Goal: Task Accomplishment & Management: Complete application form

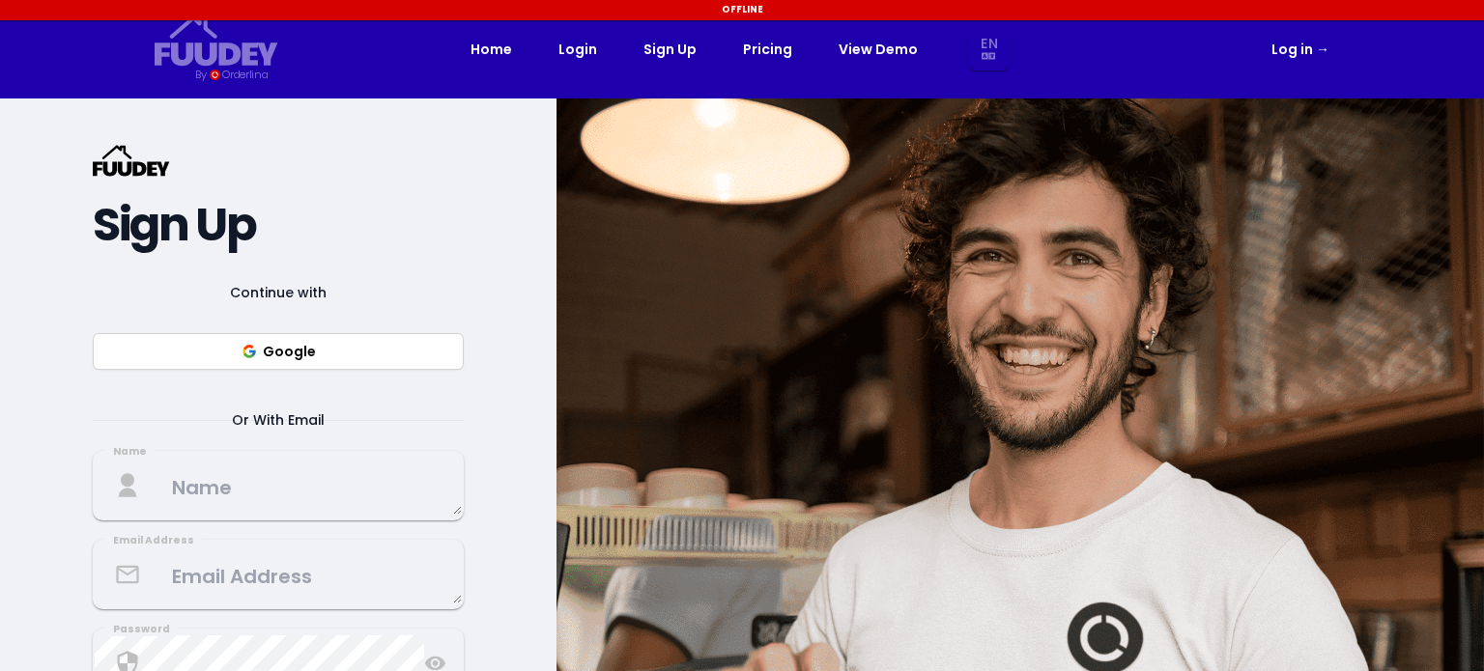
select select "en"
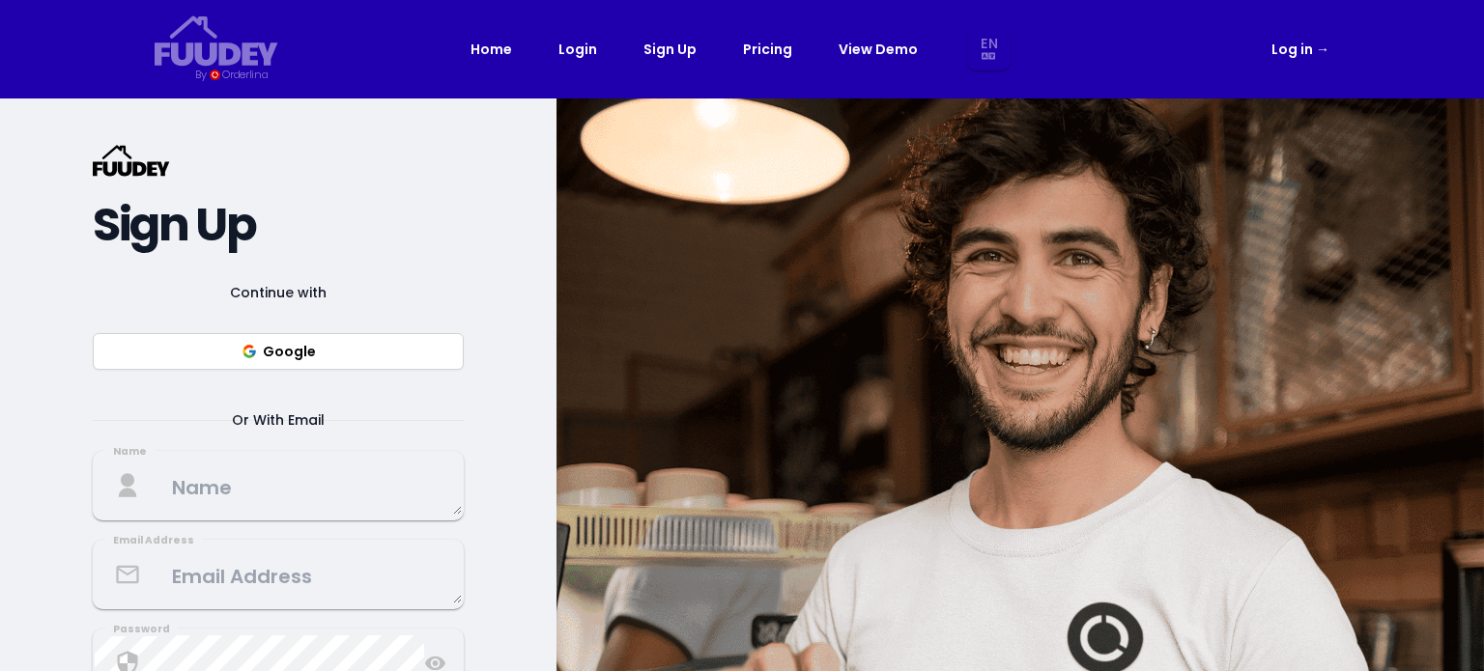
select select "en"
click at [991, 43] on select "En Th Aa Ab Af Am Ar As Ay Az Ba Be Bg Bh Bi Bn Bo Br Ca Co Cs Cy Da De Dz El E…" at bounding box center [989, 49] width 36 height 43
select select "th"
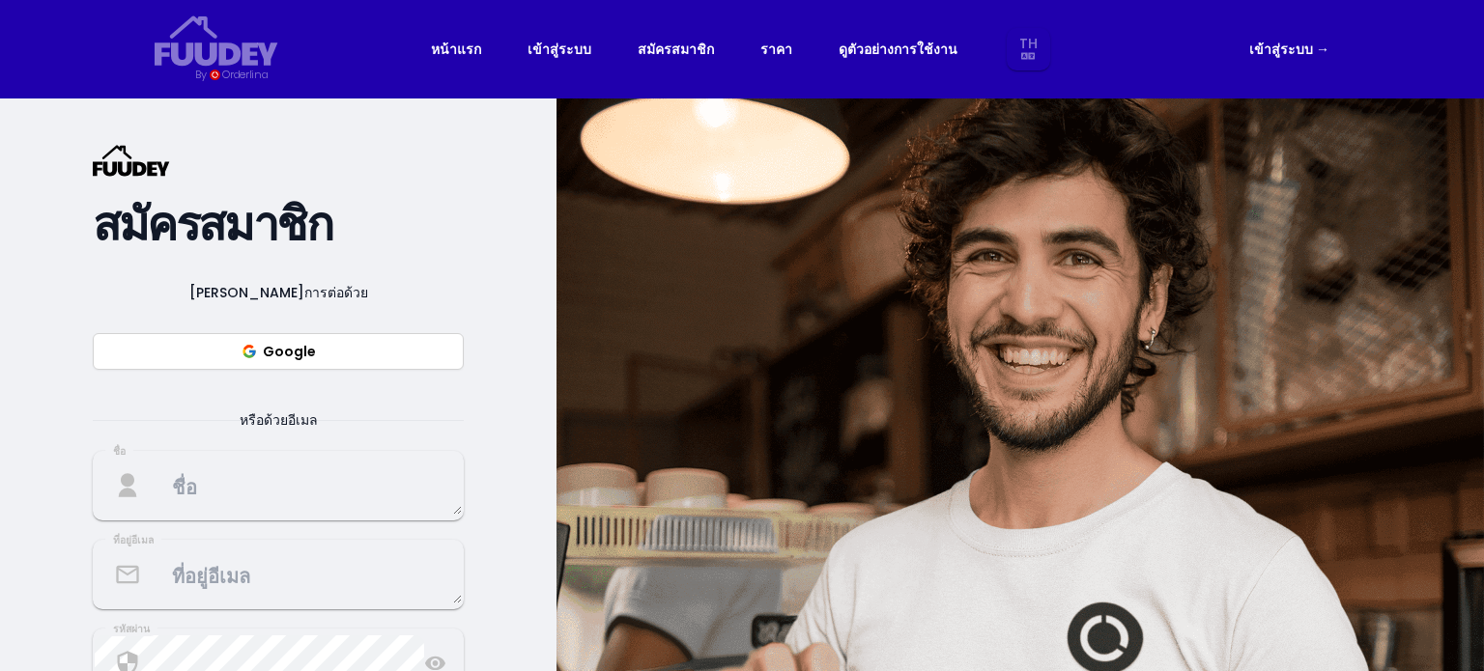
select select "th"
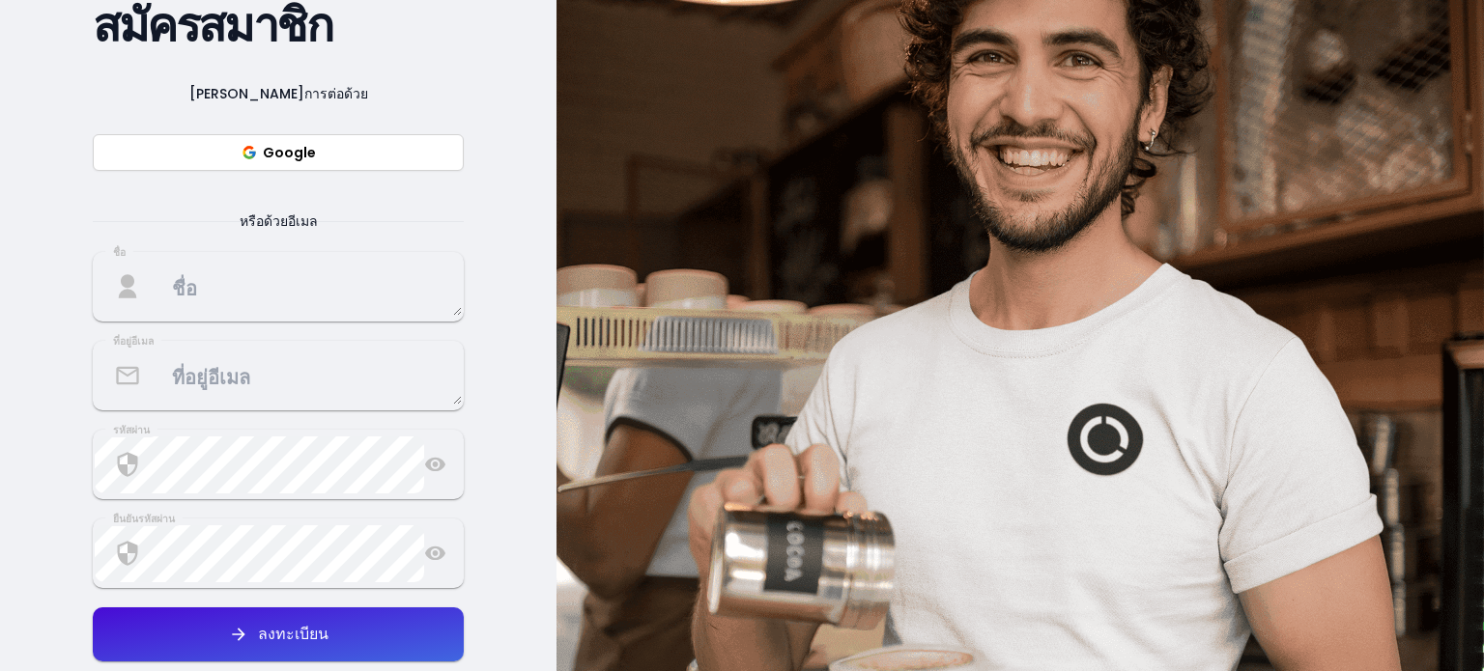
scroll to position [193, 0]
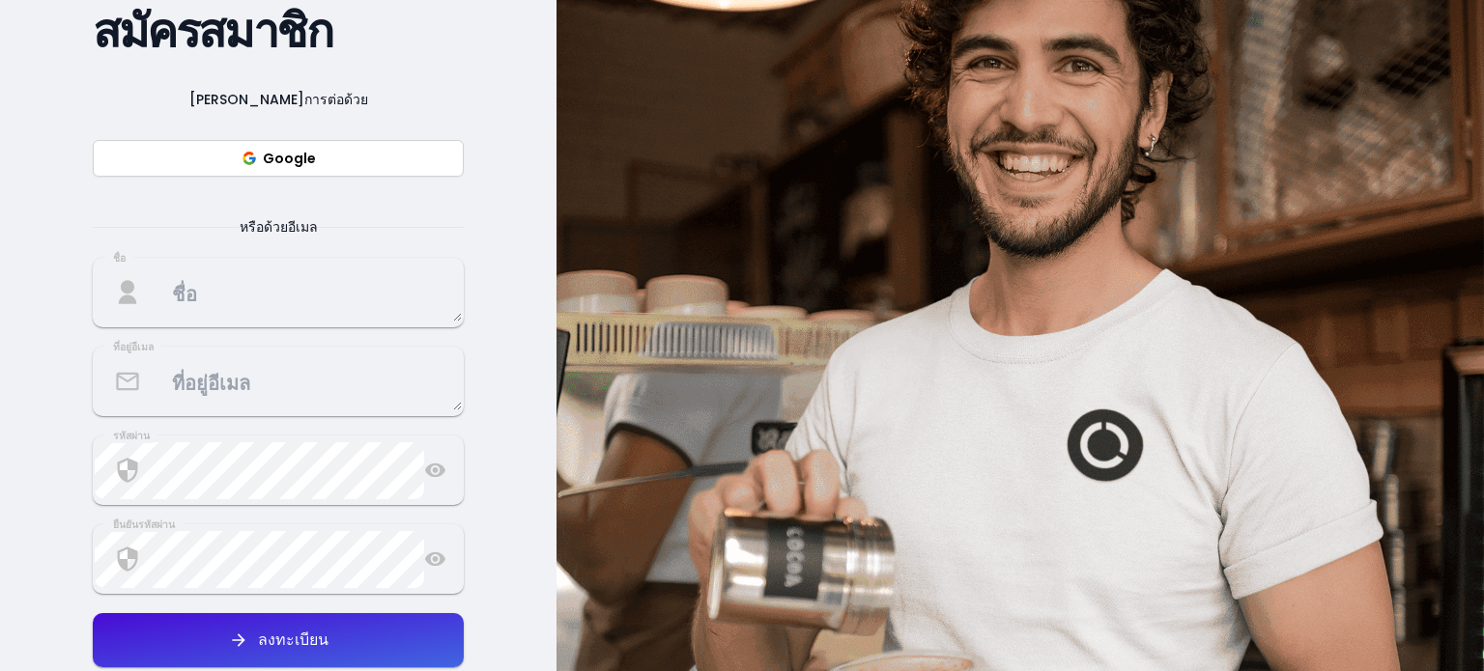
click at [281, 160] on button "Google" at bounding box center [278, 158] width 371 height 37
select select "th"
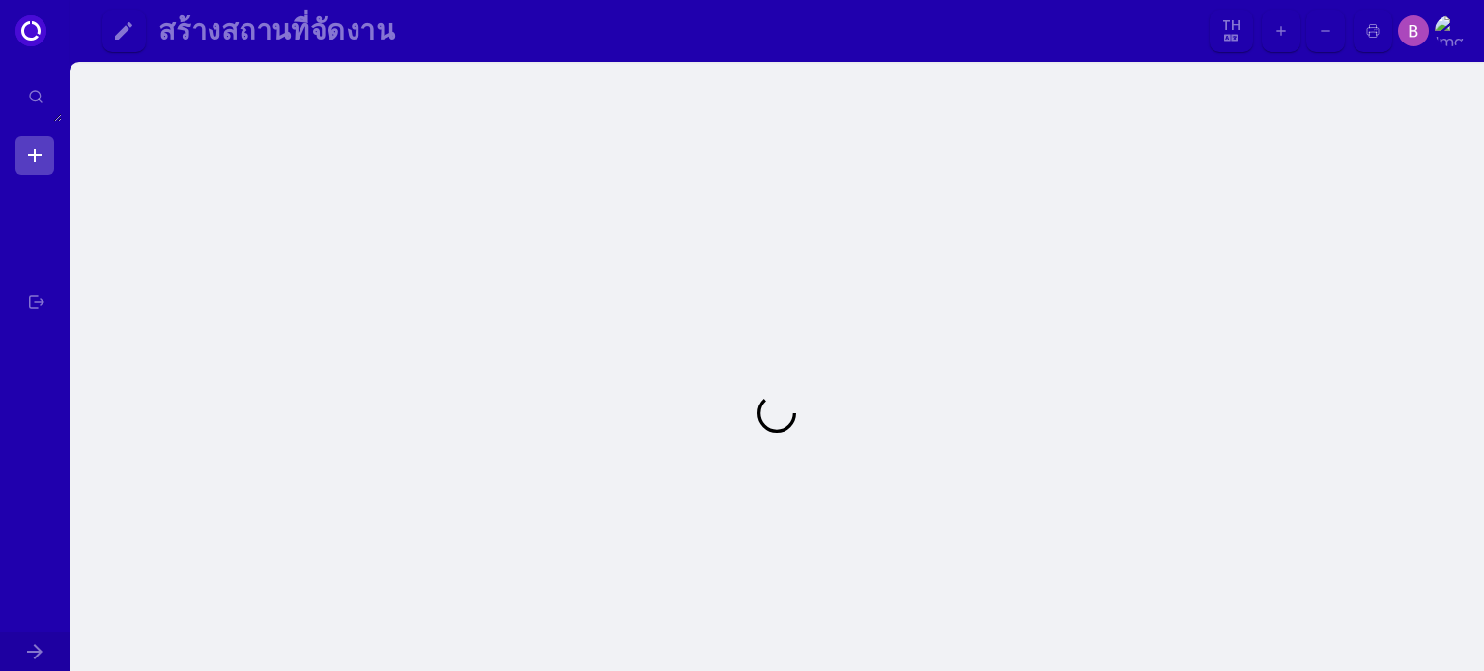
select select "th"
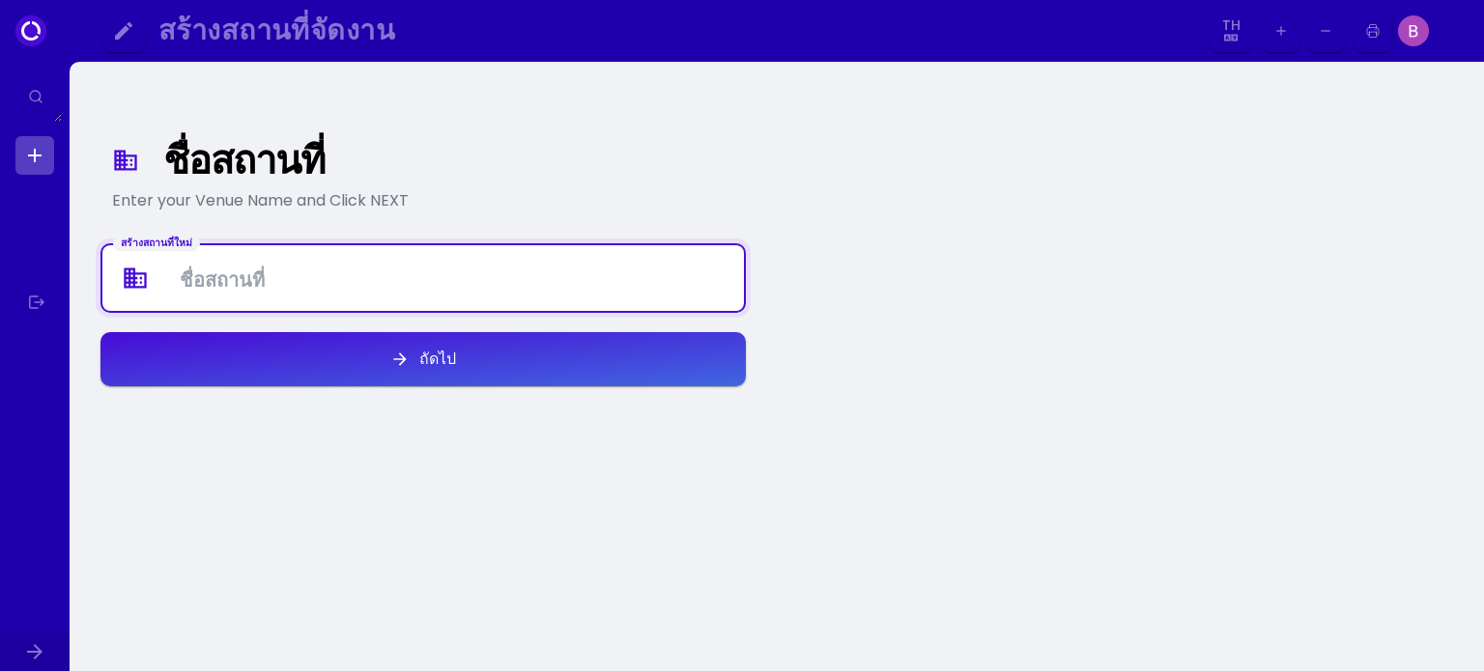
click at [235, 279] on Venue at bounding box center [422, 278] width 641 height 57
type Venue "v"
type Venue "องค์การ[PERSON_NAME]การบริโภคมาม่าเกาหลีและน้ำดื่มเพื่อ[PERSON_NAME]โลก"
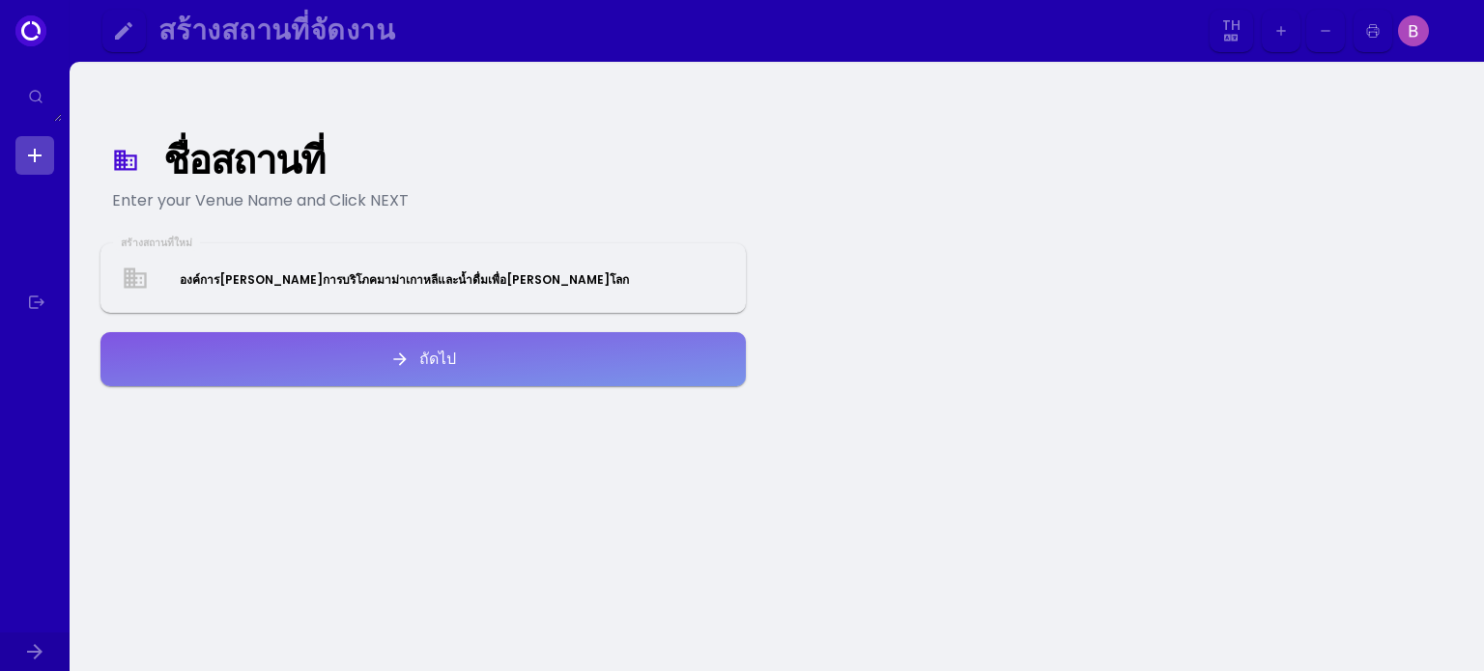
click at [457, 355] on button "ถัดไป" at bounding box center [422, 359] width 645 height 54
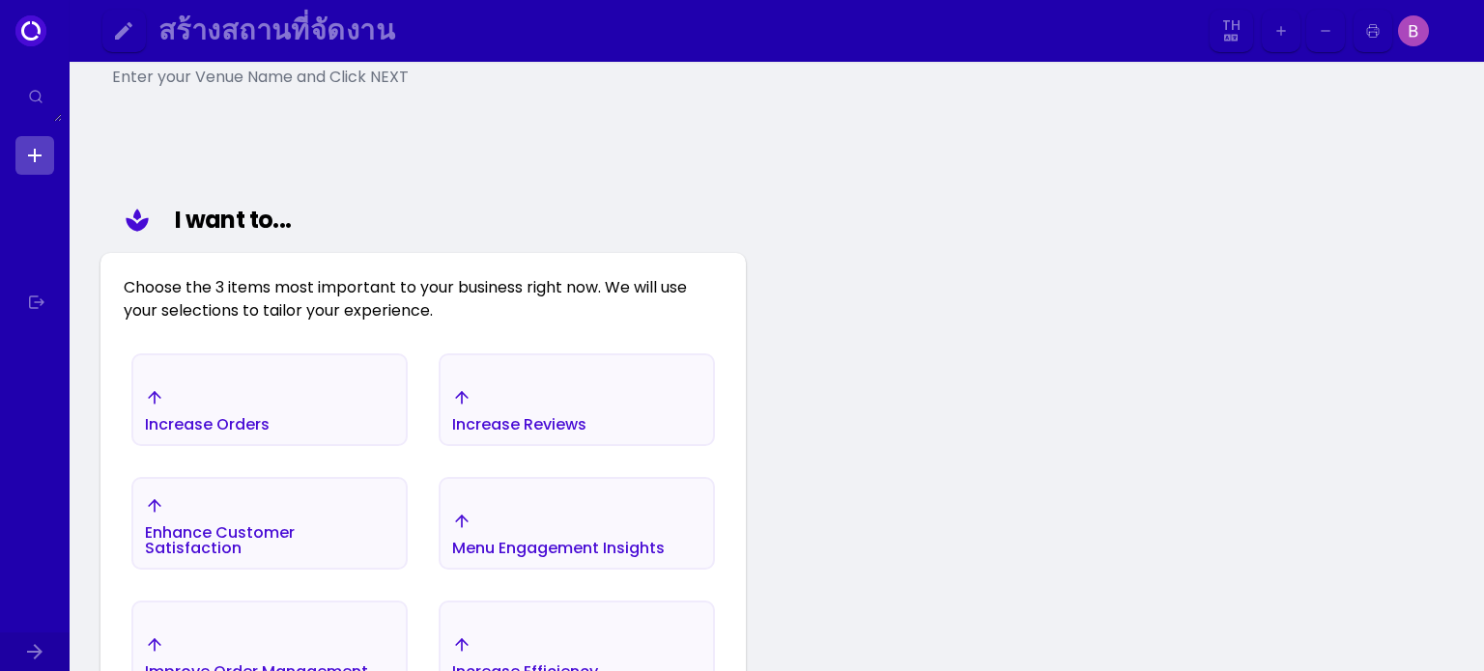
scroll to position [31, 0]
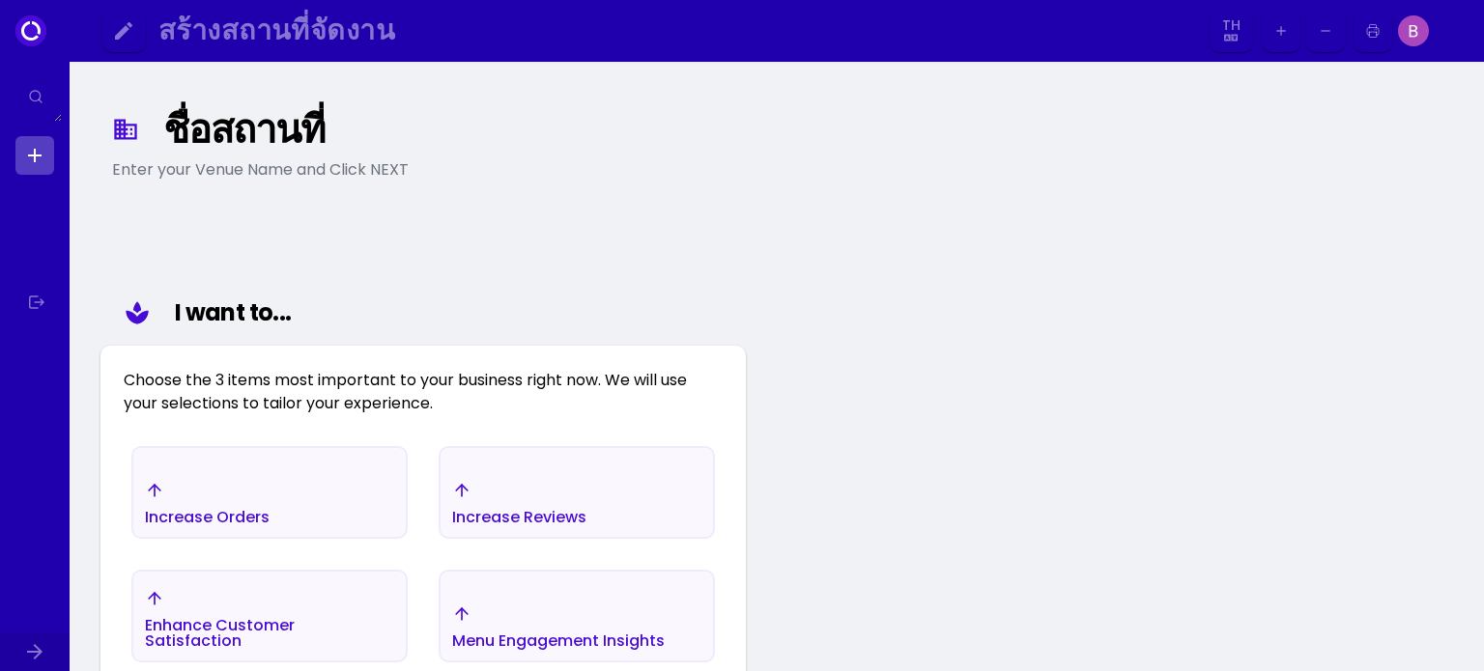
click at [223, 175] on div "Enter your Venue Name and Click NEXT" at bounding box center [423, 169] width 622 height 23
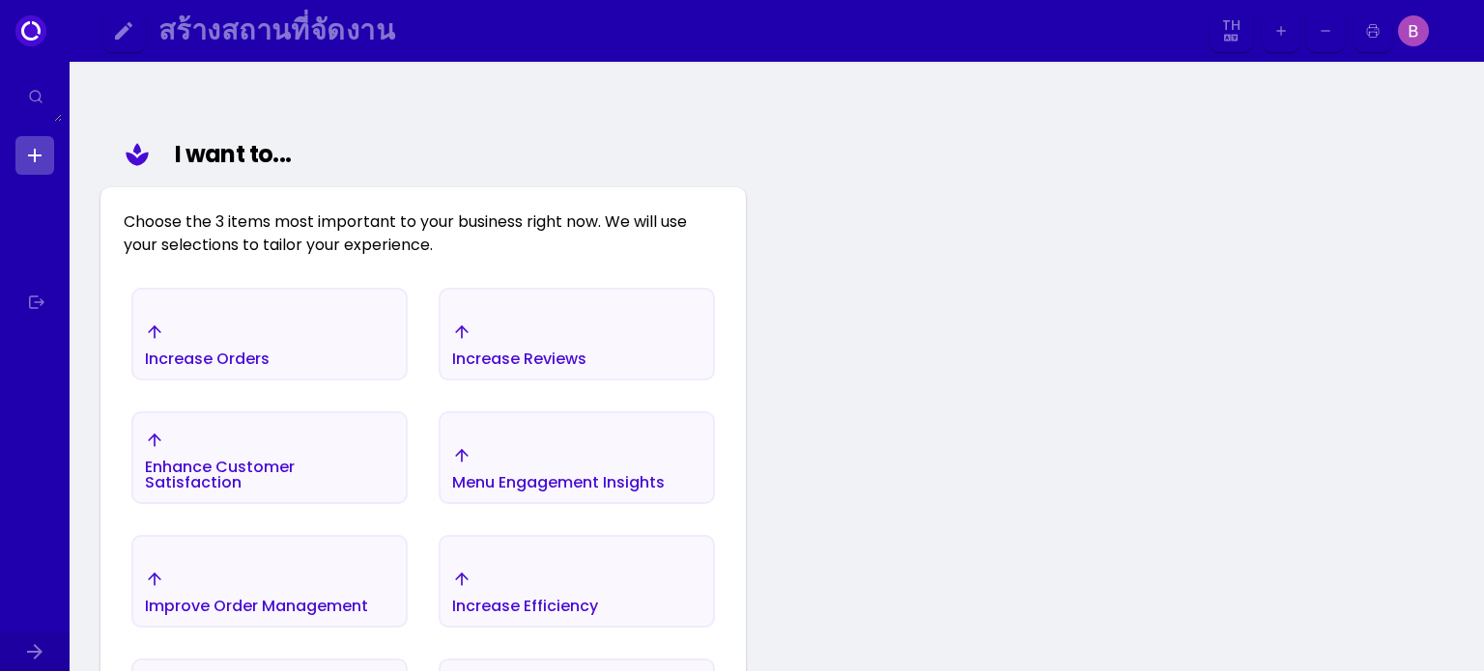
scroll to position [224, 0]
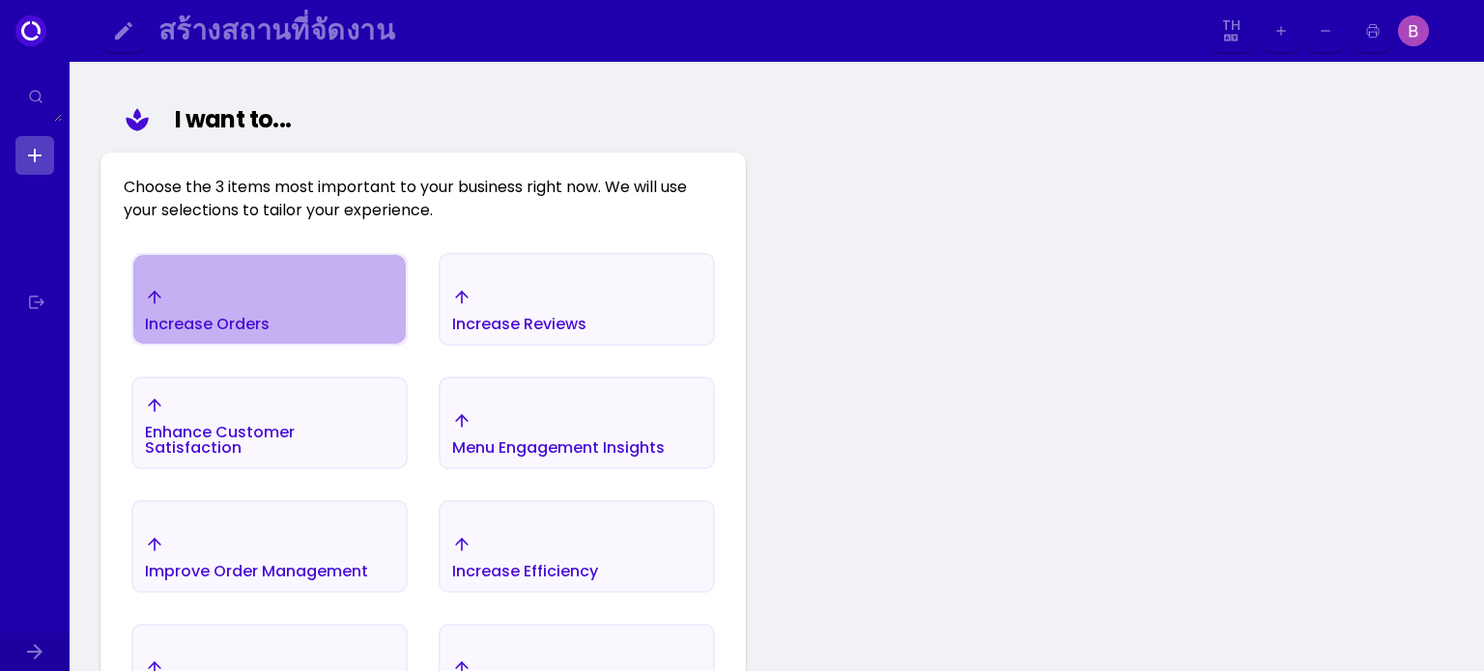
click at [286, 299] on div "Increase Orders" at bounding box center [269, 310] width 272 height 68
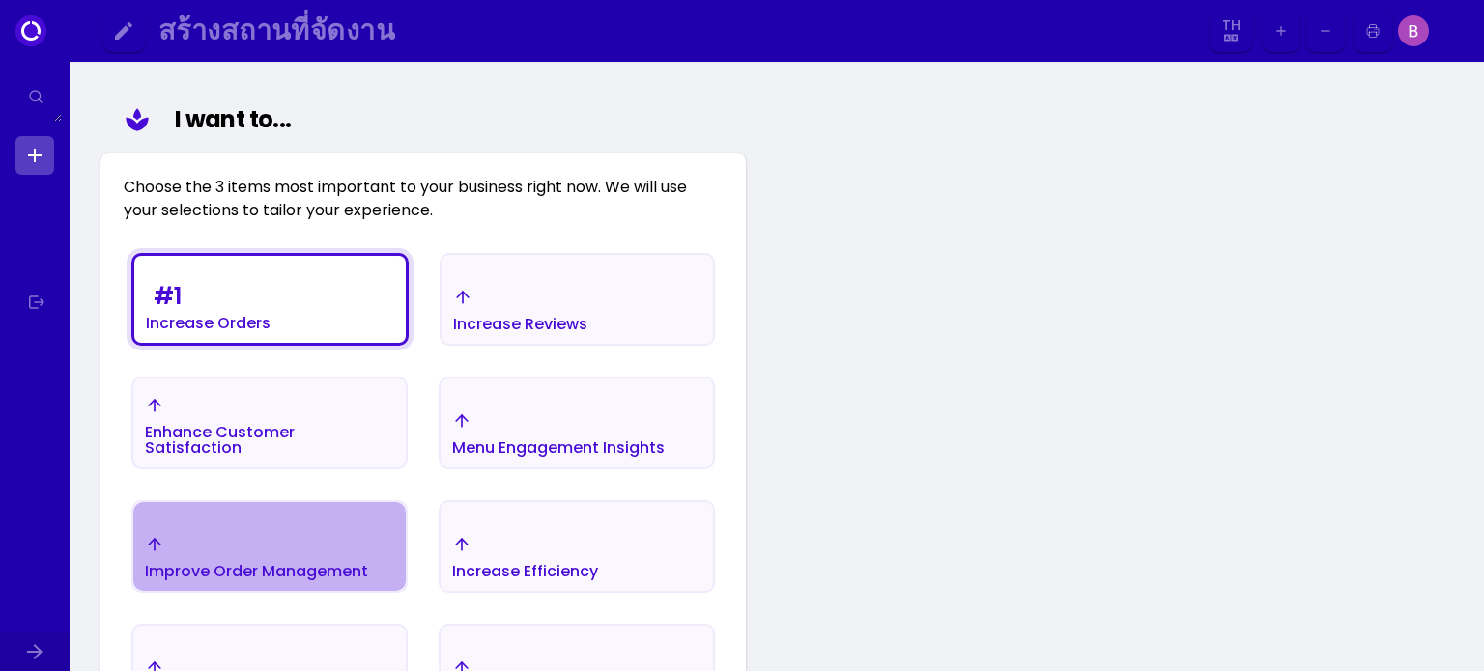
click at [259, 331] on div "Improve Order Management" at bounding box center [208, 304] width 125 height 54
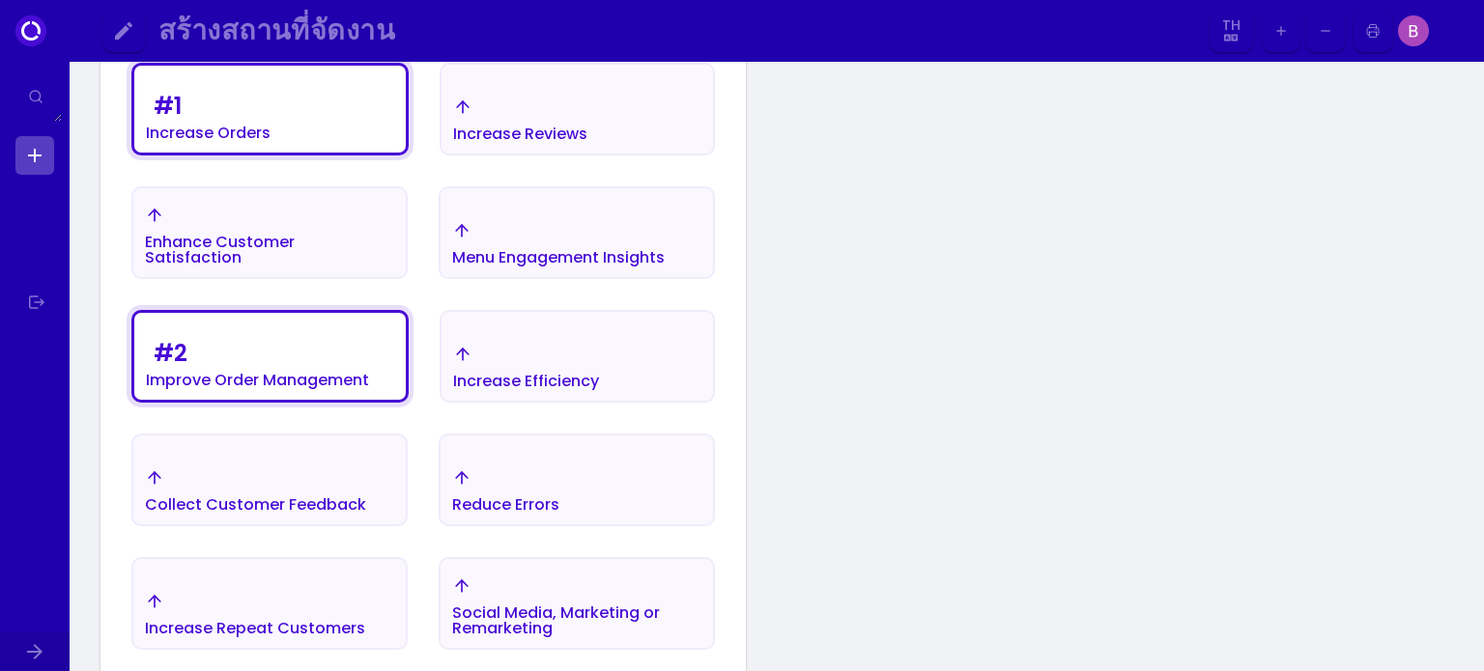
scroll to position [417, 0]
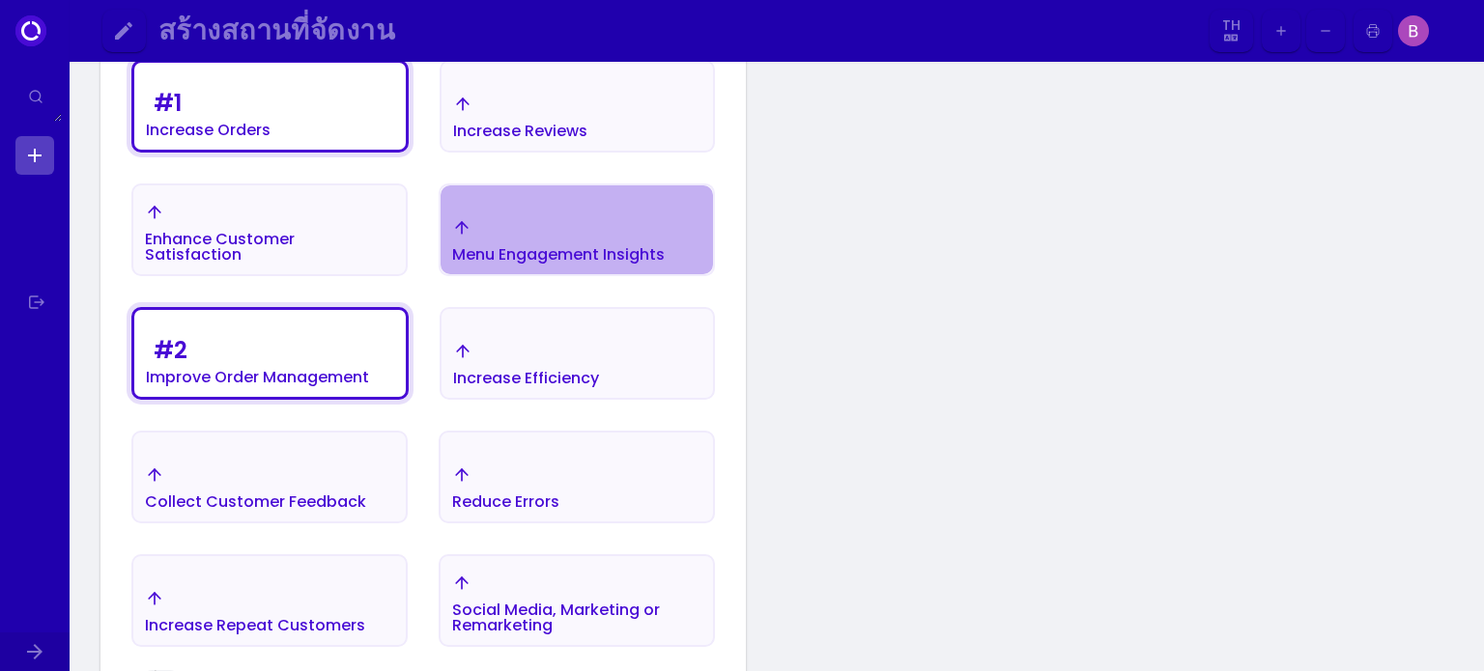
click at [270, 138] on div "Menu Engagement Insights" at bounding box center [208, 111] width 125 height 54
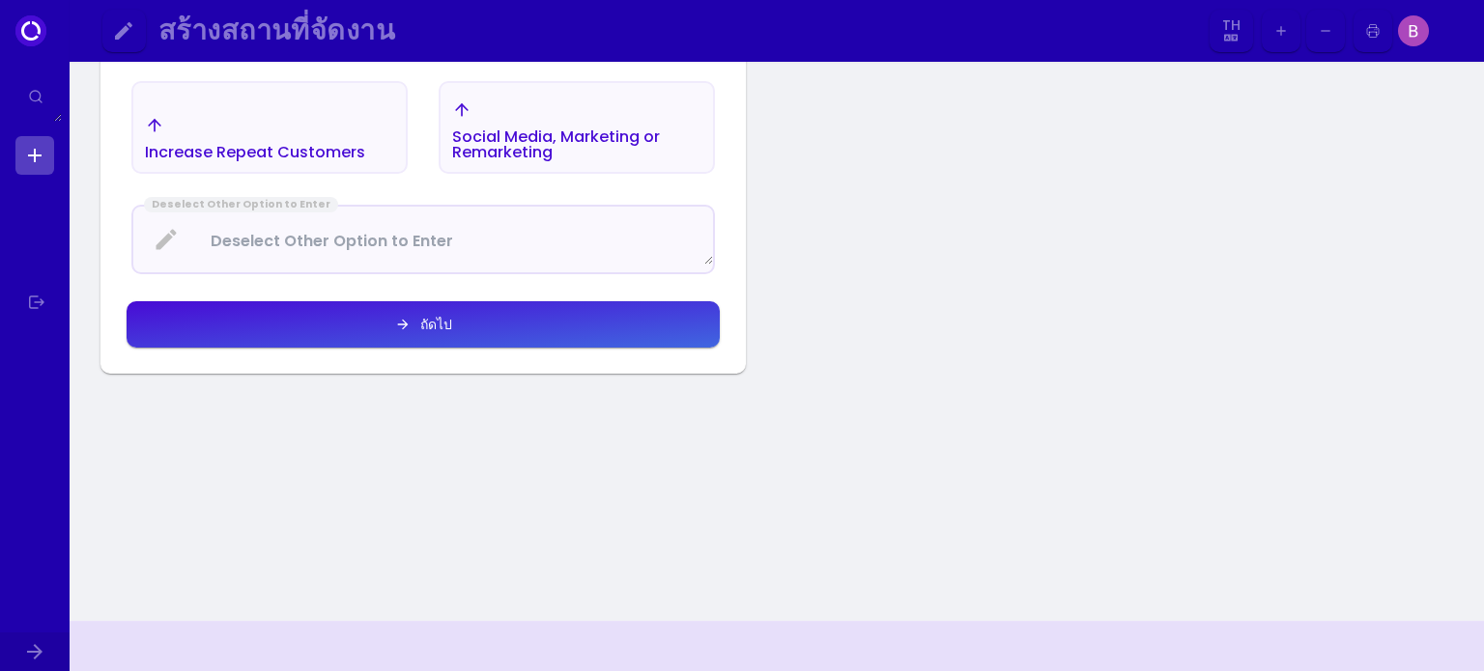
scroll to position [900, 0]
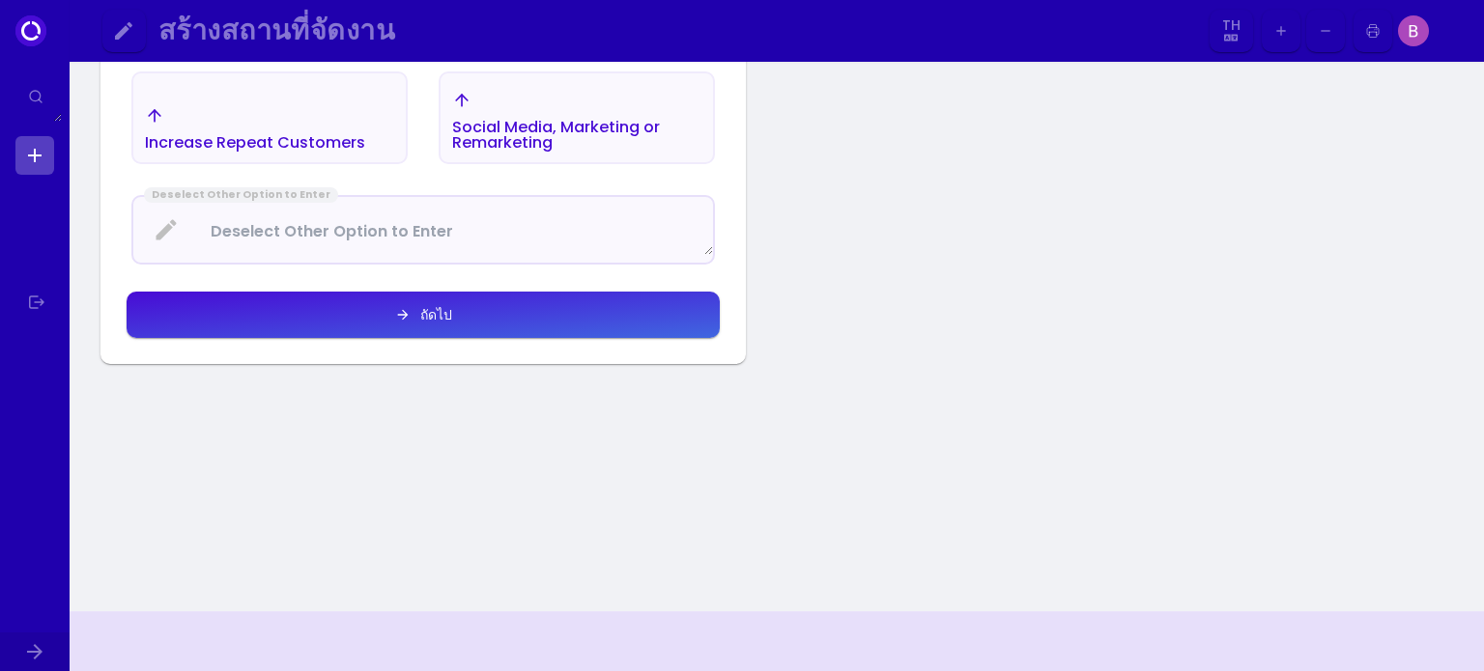
click at [438, 313] on div "ถัดไป" at bounding box center [432, 315] width 42 height 14
select select "th"
